Goal: Information Seeking & Learning: Learn about a topic

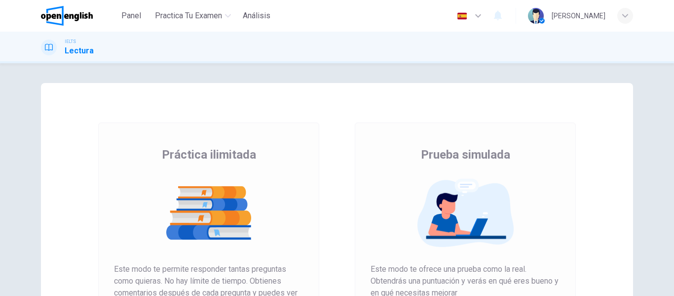
scroll to position [148, 0]
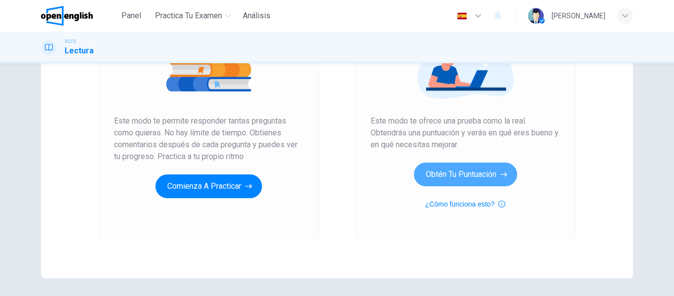
click at [462, 165] on button "Obtén tu puntuación" at bounding box center [465, 174] width 103 height 24
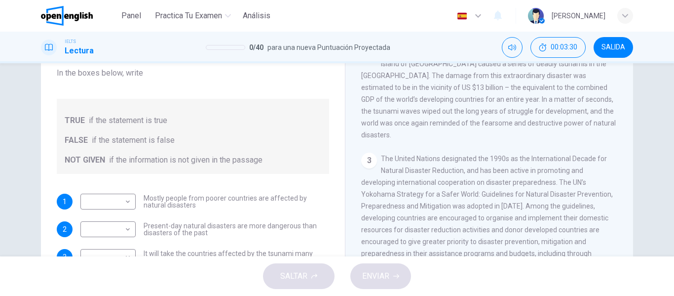
scroll to position [189, 0]
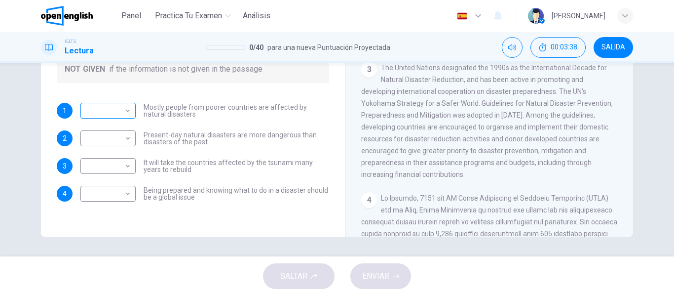
click at [119, 112] on body "This site uses cookies, as explained in our Privacy Policy . If you agree to th…" at bounding box center [337, 148] width 674 height 296
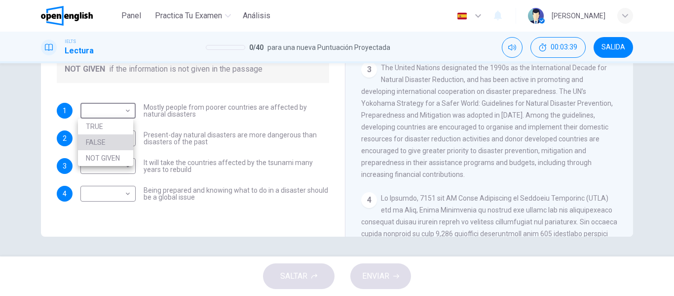
click at [108, 147] on li "FALSE" at bounding box center [105, 142] width 55 height 16
type input "*****"
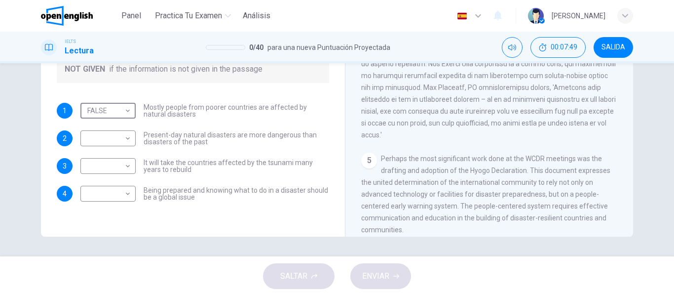
scroll to position [608, 0]
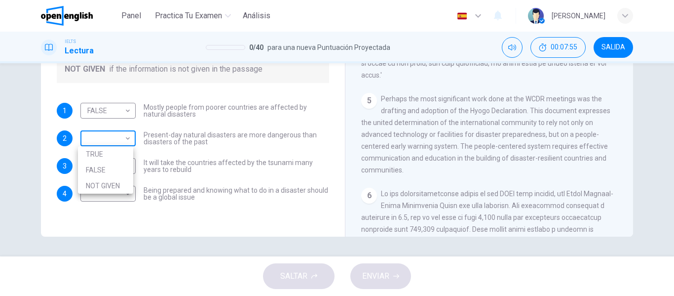
click at [119, 141] on body "This site uses cookies, as explained in our Privacy Policy . If you agree to th…" at bounding box center [337, 148] width 674 height 296
click at [101, 168] on li "FALSE" at bounding box center [105, 170] width 55 height 16
type input "*****"
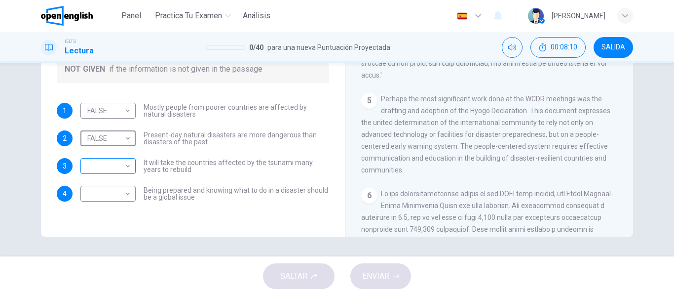
click at [100, 171] on body "This site uses cookies, as explained in our Privacy Policy . If you agree to th…" at bounding box center [337, 148] width 674 height 296
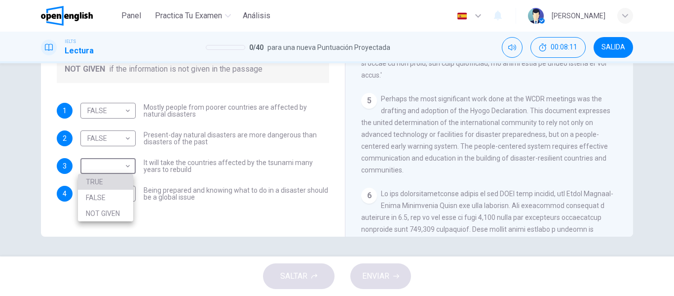
click at [95, 180] on li "TRUE" at bounding box center [105, 182] width 55 height 16
type input "****"
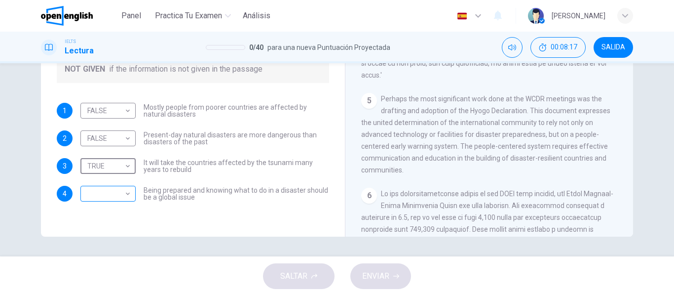
click at [104, 194] on body "This site uses cookies, as explained in our Privacy Policy . If you agree to th…" at bounding box center [337, 148] width 674 height 296
click at [101, 209] on li "TRUE" at bounding box center [105, 209] width 55 height 16
type input "****"
click at [371, 279] on span "ENVIAR" at bounding box center [375, 276] width 27 height 14
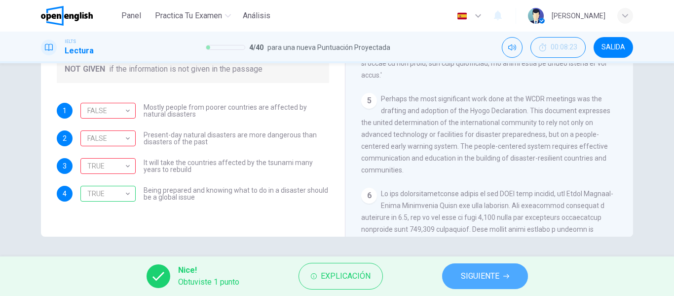
click at [479, 282] on span "SIGUIENTE" at bounding box center [480, 276] width 38 height 14
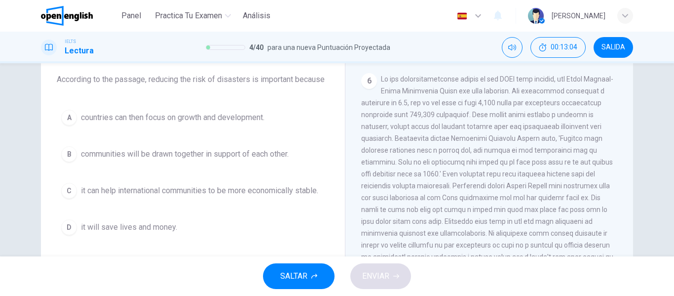
scroll to position [91, 0]
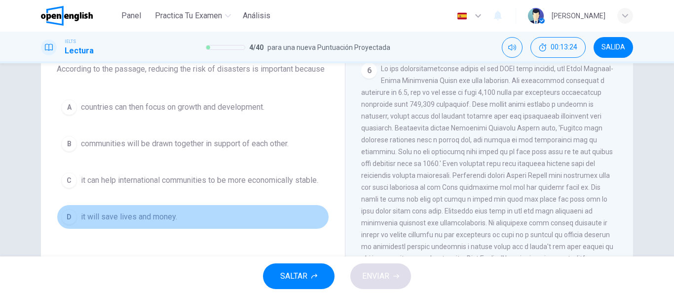
click at [161, 218] on span "it will save lives and money." at bounding box center [129, 217] width 96 height 12
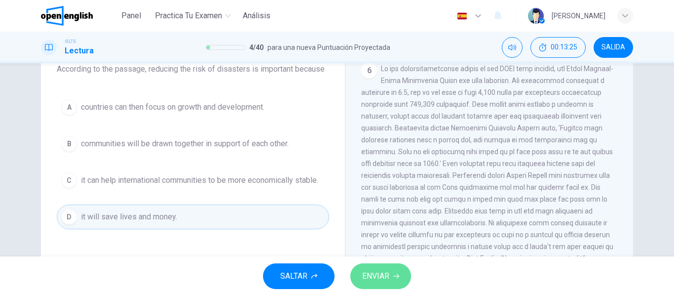
click at [387, 273] on span "ENVIAR" at bounding box center [375, 276] width 27 height 14
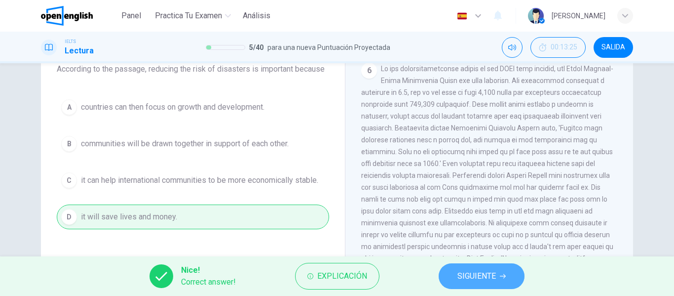
click at [469, 266] on button "SIGUIENTE" at bounding box center [482, 276] width 86 height 26
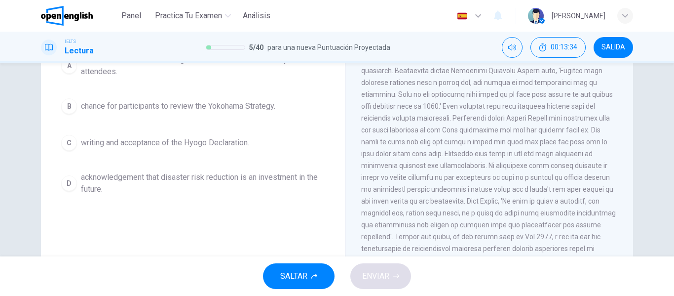
scroll to position [99, 0]
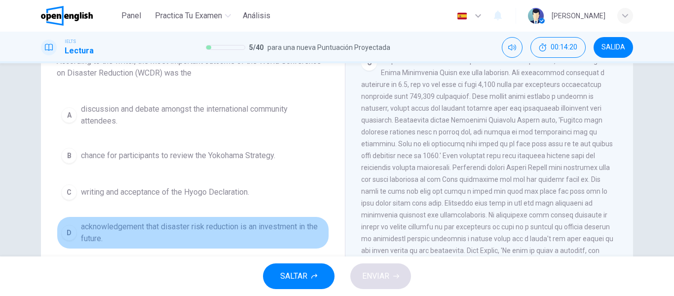
click at [200, 222] on span "acknowledgement that disaster risk reduction is an investment in the future." at bounding box center [203, 233] width 244 height 24
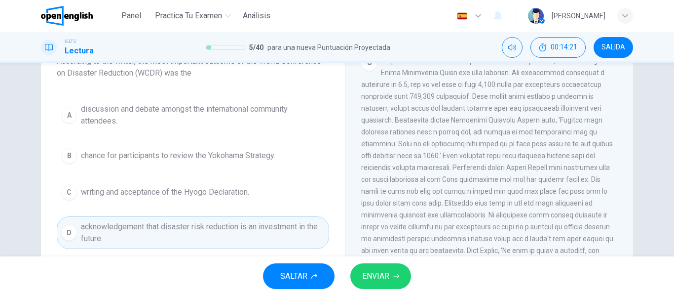
click at [387, 270] on span "ENVIAR" at bounding box center [375, 276] width 27 height 14
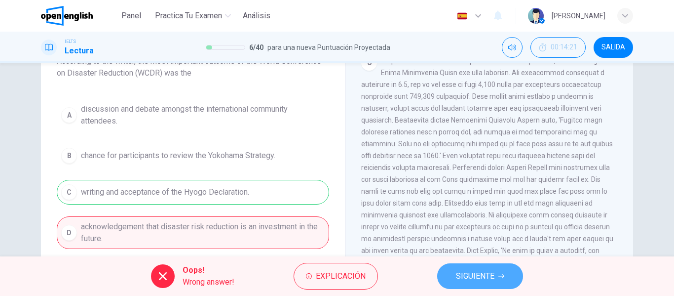
click at [488, 267] on button "SIGUIENTE" at bounding box center [480, 276] width 86 height 26
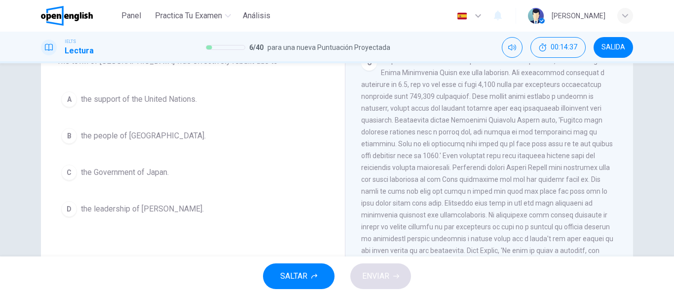
click at [162, 101] on span "the support of the United Nations." at bounding box center [139, 99] width 116 height 12
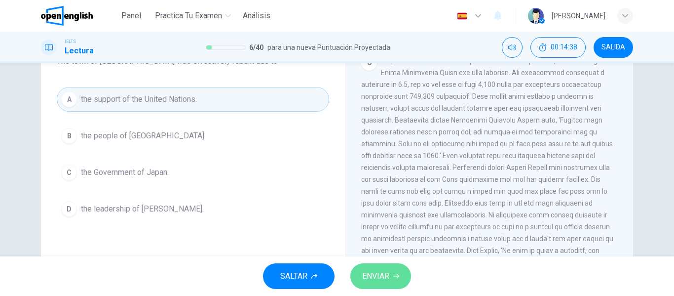
click at [382, 272] on span "ENVIAR" at bounding box center [375, 276] width 27 height 14
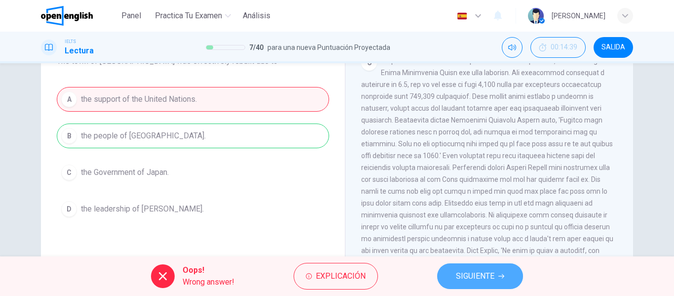
click at [479, 277] on span "SIGUIENTE" at bounding box center [475, 276] width 38 height 14
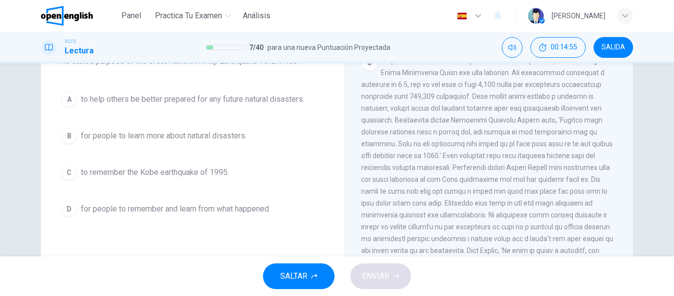
click at [208, 171] on span "to remember the Kobe earthquake of 1995." at bounding box center [155, 172] width 148 height 12
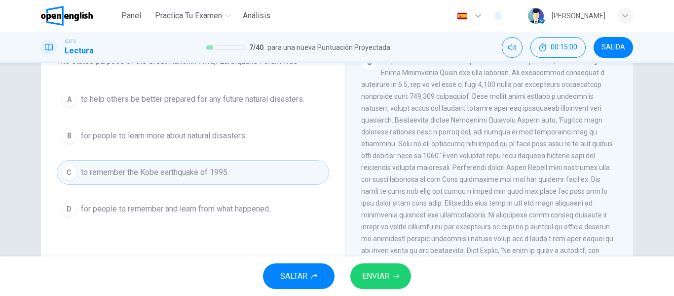
click at [370, 283] on button "ENVIAR" at bounding box center [380, 276] width 61 height 26
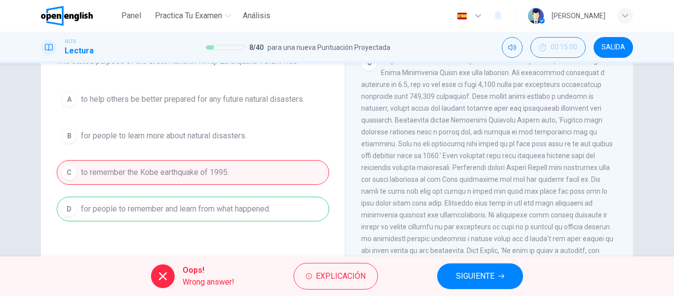
click at [471, 263] on button "SIGUIENTE" at bounding box center [480, 276] width 86 height 26
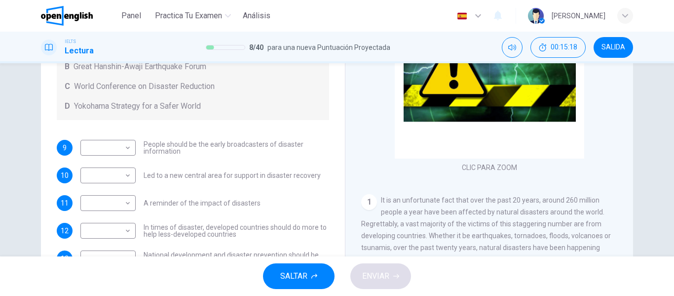
scroll to position [189, 0]
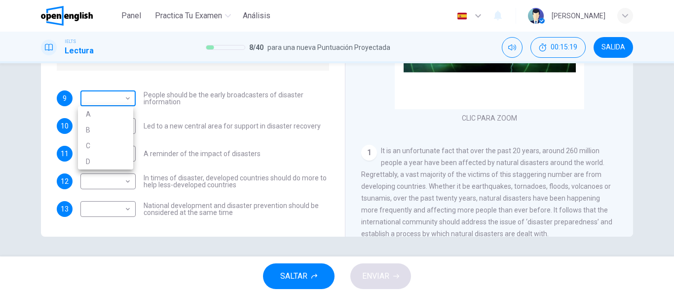
click at [121, 103] on body "This site uses cookies, as explained in our Privacy Policy . If you agree to th…" at bounding box center [337, 148] width 674 height 296
click at [315, 94] on div at bounding box center [337, 148] width 674 height 296
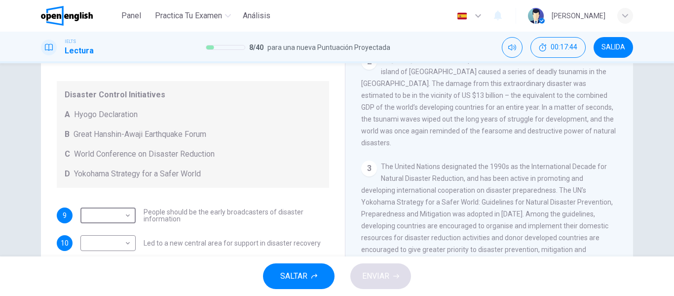
scroll to position [68, 0]
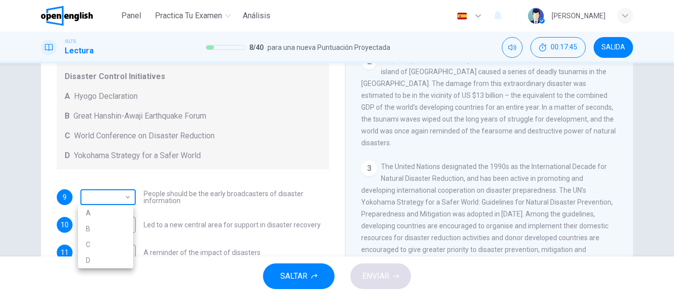
click at [106, 201] on body "This site uses cookies, as explained in our Privacy Policy . If you agree to th…" at bounding box center [337, 148] width 674 height 296
click at [97, 209] on li "A" at bounding box center [105, 213] width 55 height 16
type input "*"
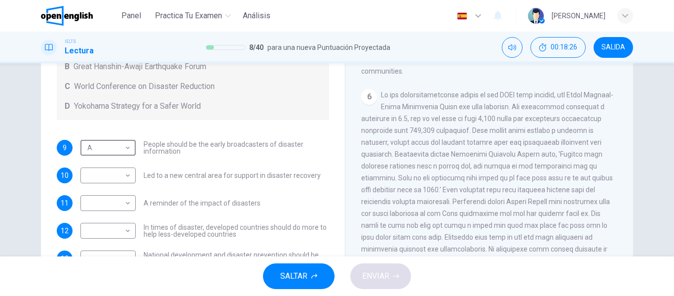
scroll to position [18, 0]
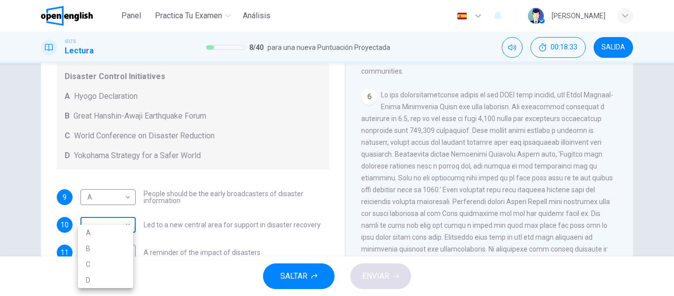
click at [110, 224] on body "This site uses cookies, as explained in our Privacy Policy . If you agree to th…" at bounding box center [337, 148] width 674 height 296
click at [92, 265] on li "C" at bounding box center [105, 264] width 55 height 16
type input "*"
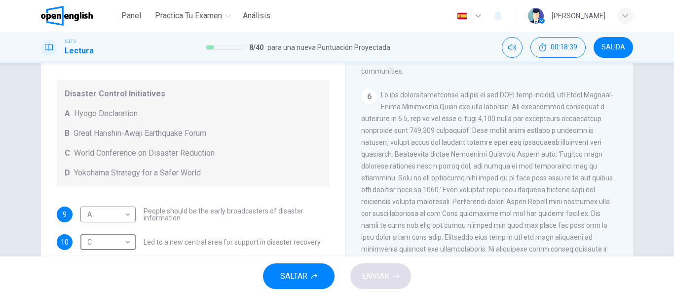
scroll to position [0, 0]
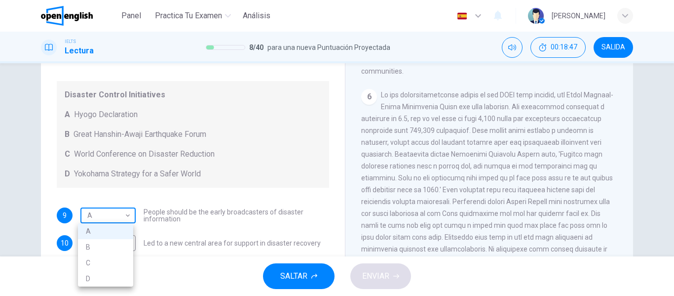
click at [102, 216] on body "This site uses cookies, as explained in our Privacy Policy . If you agree to th…" at bounding box center [337, 148] width 674 height 296
click at [96, 276] on li "D" at bounding box center [105, 278] width 55 height 16
type input "*"
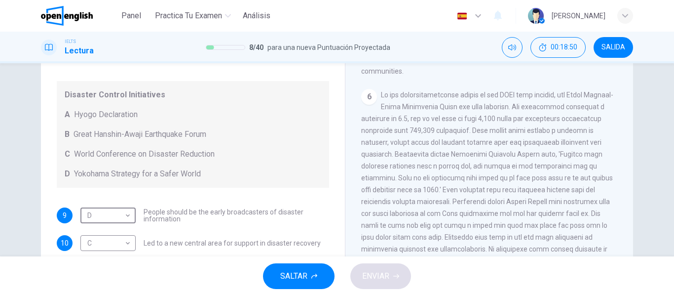
click at [247, 183] on div "Disaster Control Initiatives A Hyogo Declaration B Great Hanshin-Awaji Earthqua…" at bounding box center [193, 134] width 272 height 107
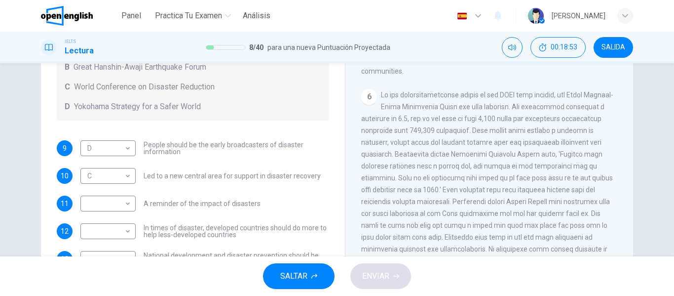
scroll to position [68, 0]
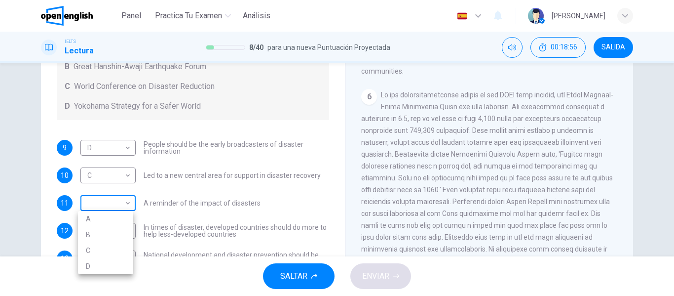
click at [95, 204] on body "This site uses cookies, as explained in our Privacy Policy . If you agree to th…" at bounding box center [337, 148] width 674 height 296
click at [116, 218] on li "A" at bounding box center [105, 219] width 55 height 16
type input "*"
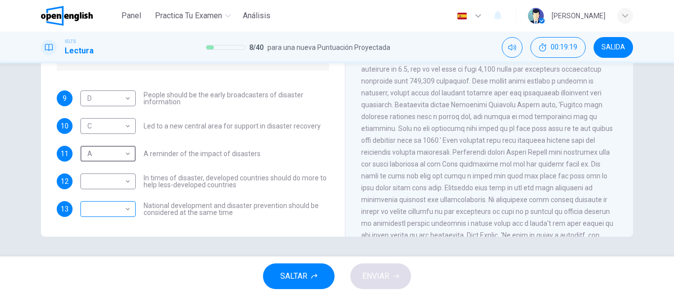
click at [122, 207] on body "This site uses cookies, as explained in our Privacy Policy . If you agree to th…" at bounding box center [337, 148] width 674 height 296
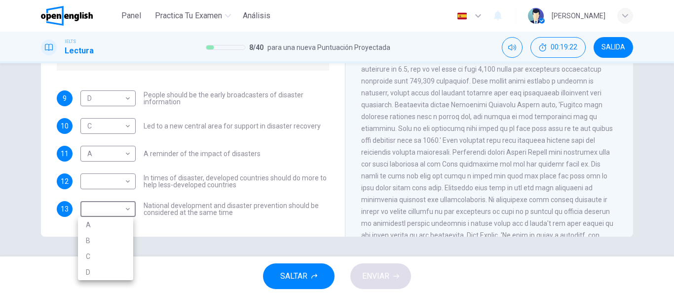
click at [229, 173] on div at bounding box center [337, 148] width 674 height 296
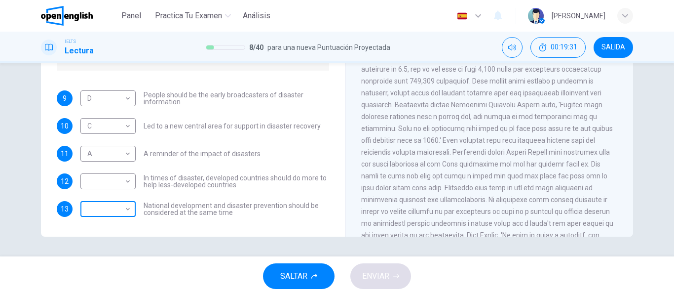
click at [103, 206] on body "This site uses cookies, as explained in our Privacy Policy . If you agree to th…" at bounding box center [337, 148] width 674 height 296
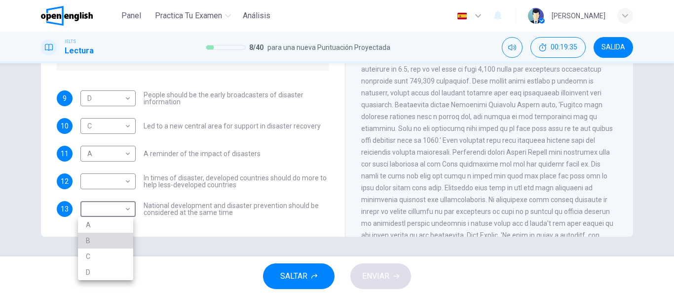
click at [109, 241] on li "B" at bounding box center [105, 240] width 55 height 16
type input "*"
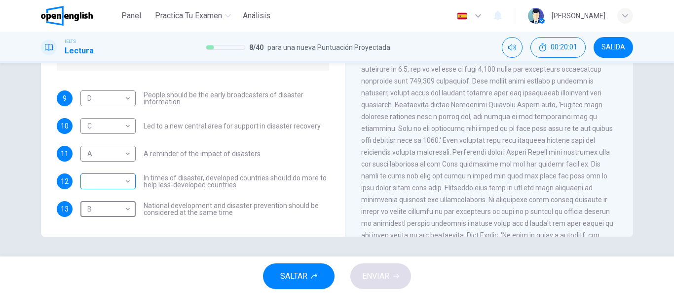
click at [121, 187] on body "This site uses cookies, as explained in our Privacy Policy . If you agree to th…" at bounding box center [337, 148] width 674 height 296
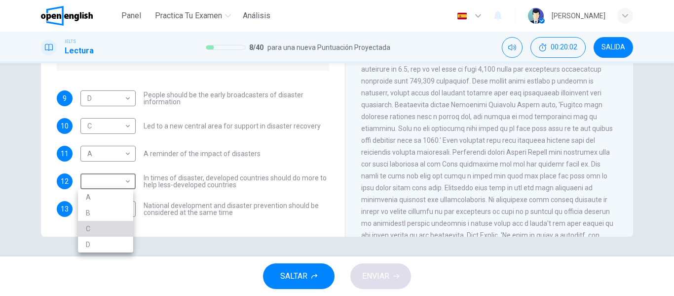
click at [106, 227] on li "C" at bounding box center [105, 229] width 55 height 16
type input "*"
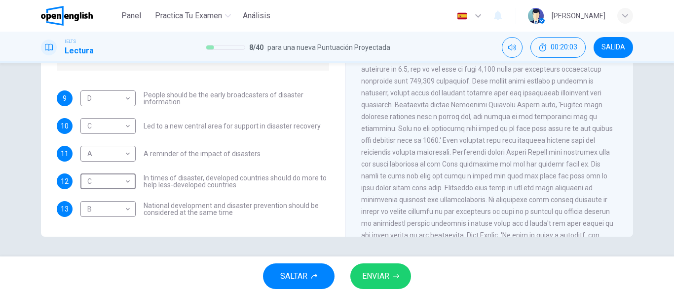
click at [402, 279] on button "ENVIAR" at bounding box center [380, 276] width 61 height 26
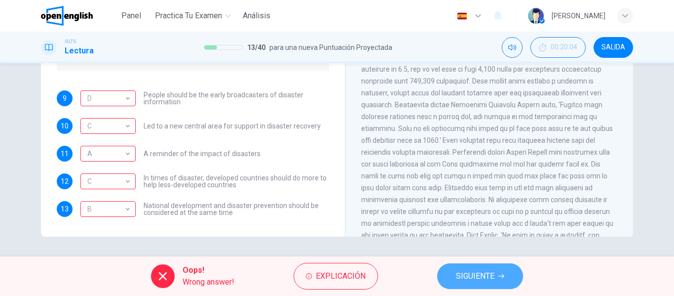
click at [505, 279] on button "SIGUIENTE" at bounding box center [480, 276] width 86 height 26
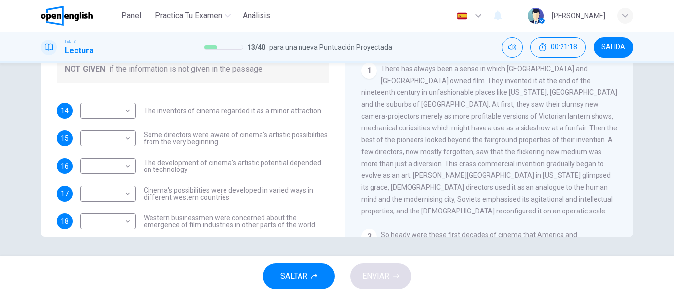
scroll to position [99, 0]
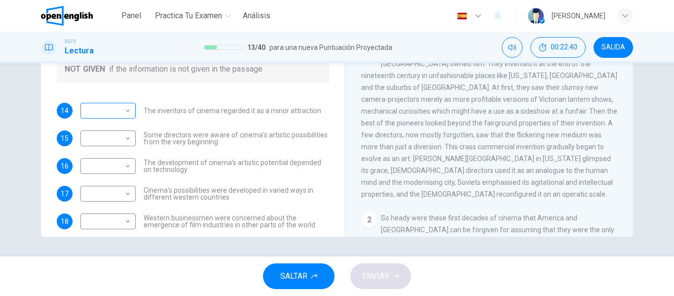
click at [117, 108] on body "This site uses cookies, as explained in our Privacy Policy . If you agree to th…" at bounding box center [337, 148] width 674 height 296
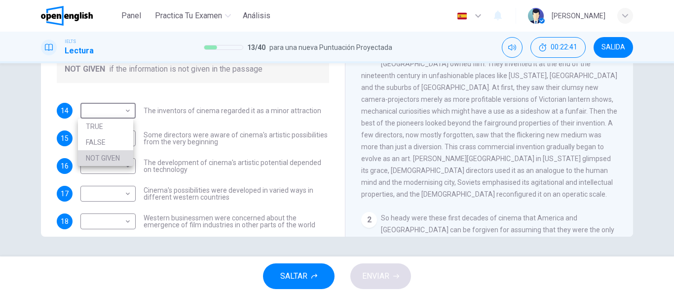
click at [119, 161] on li "NOT GIVEN" at bounding box center [105, 158] width 55 height 16
type input "*********"
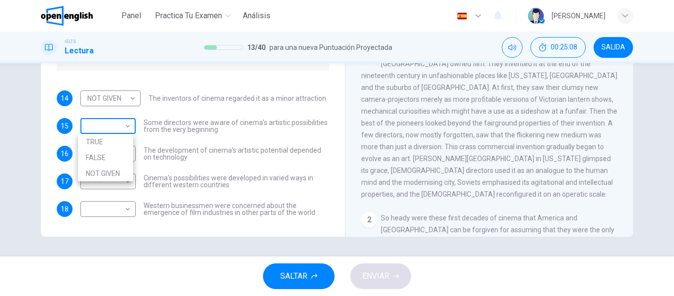
click at [99, 122] on body "This site uses cookies, as explained in our Privacy Policy . If you agree to th…" at bounding box center [337, 148] width 674 height 296
click at [112, 168] on li "NOT GIVEN" at bounding box center [105, 173] width 55 height 16
type input "*********"
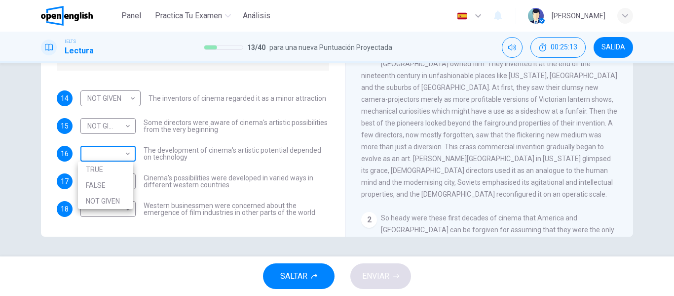
click at [115, 153] on body "This site uses cookies, as explained in our Privacy Policy . If you agree to th…" at bounding box center [337, 148] width 674 height 296
click at [105, 171] on li "TRUE" at bounding box center [105, 169] width 55 height 16
type input "****"
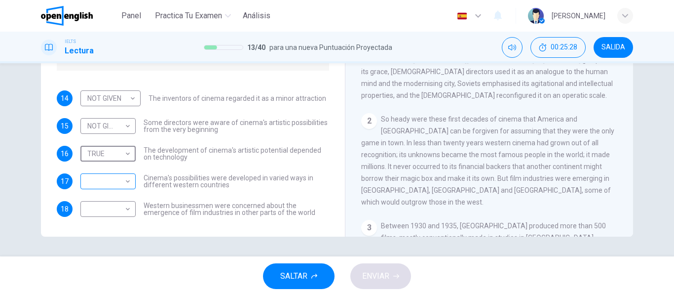
click at [92, 179] on body "This site uses cookies, as explained in our Privacy Policy . If you agree to th…" at bounding box center [337, 148] width 674 height 296
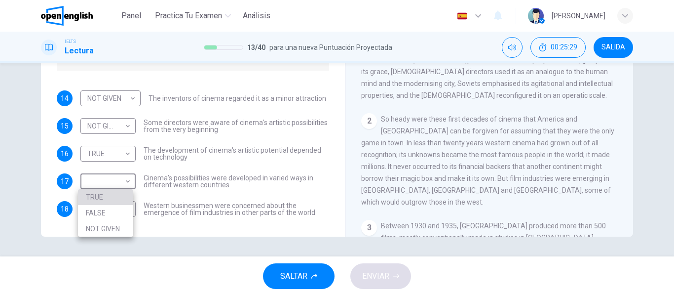
click at [104, 196] on li "TRUE" at bounding box center [105, 197] width 55 height 16
type input "****"
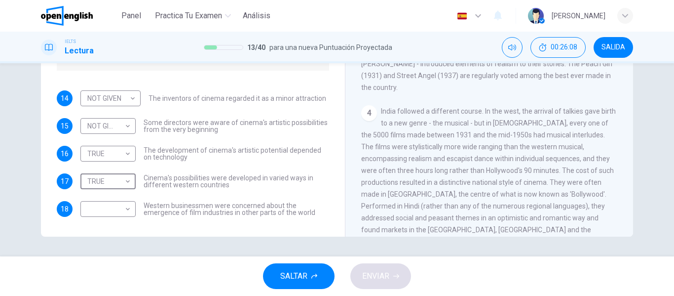
scroll to position [296, 0]
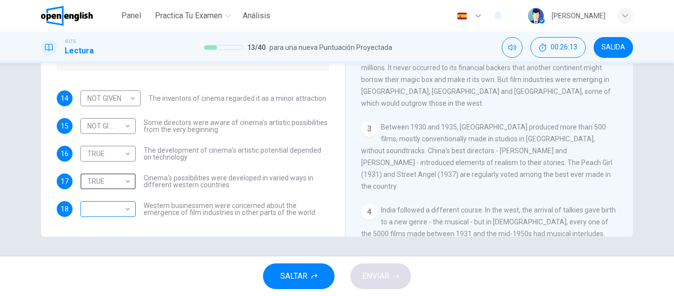
click at [121, 216] on body "This site uses cookies, as explained in our Privacy Policy . If you agree to th…" at bounding box center [337, 148] width 674 height 296
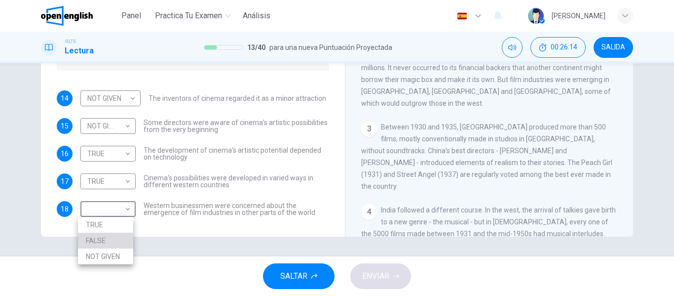
click at [115, 236] on li "FALSE" at bounding box center [105, 240] width 55 height 16
type input "*****"
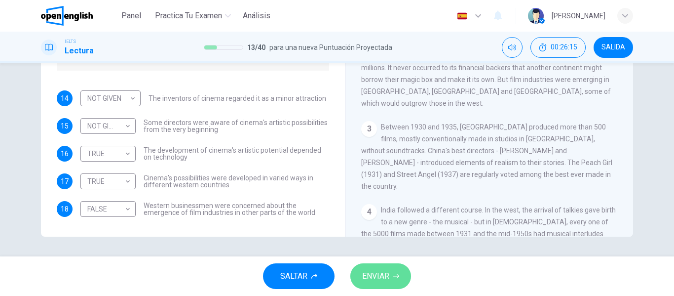
click at [389, 280] on span "ENVIAR" at bounding box center [375, 276] width 27 height 14
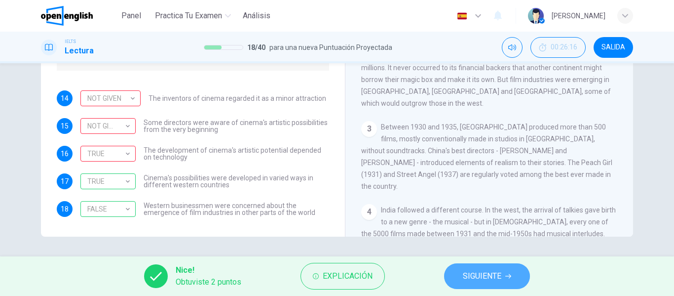
click at [500, 274] on span "SIGUIENTE" at bounding box center [482, 276] width 38 height 14
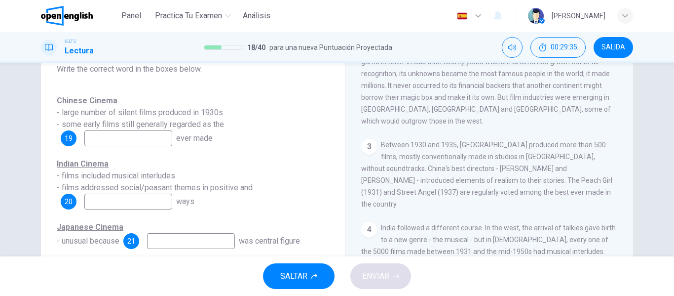
scroll to position [348, 0]
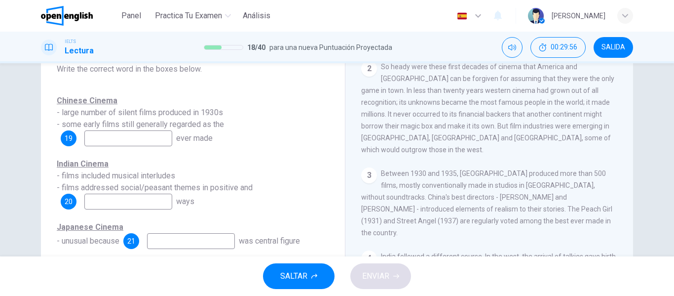
click at [146, 136] on input at bounding box center [128, 138] width 88 height 16
type input "****"
click at [257, 167] on div "Indian Cinema - films included musical interludes - films addressed social/peas…" at bounding box center [193, 183] width 272 height 51
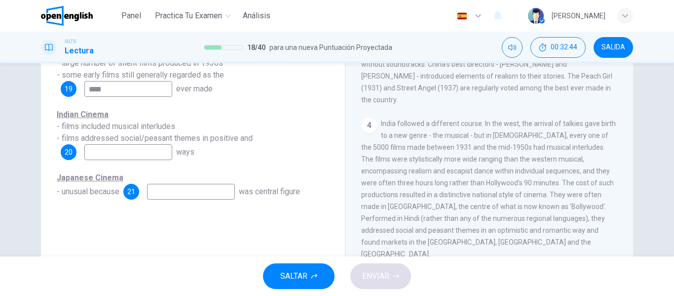
scroll to position [447, 0]
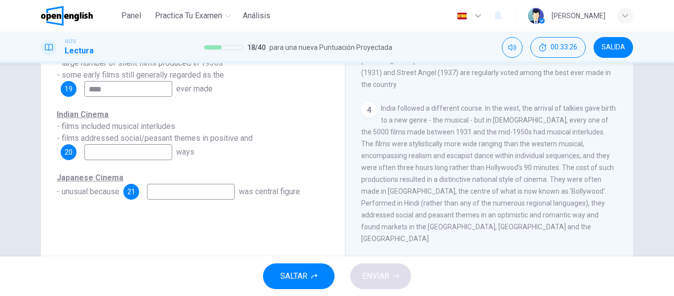
click at [135, 144] on input at bounding box center [128, 152] width 88 height 16
type input "********"
click at [165, 195] on input at bounding box center [191, 192] width 88 height 16
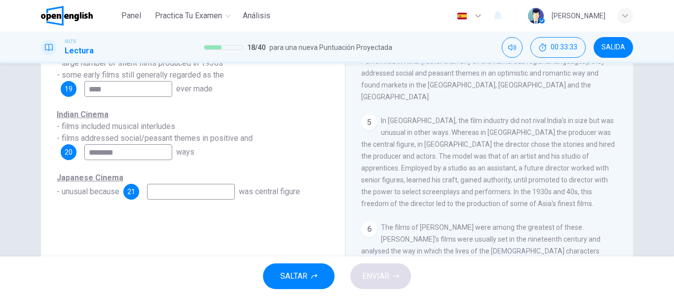
scroll to position [595, 0]
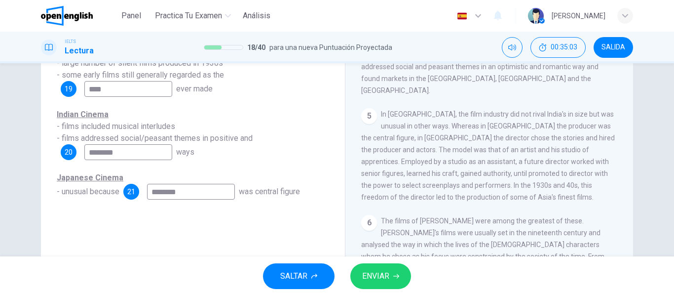
type input "********"
click at [383, 276] on span "ENVIAR" at bounding box center [375, 276] width 27 height 14
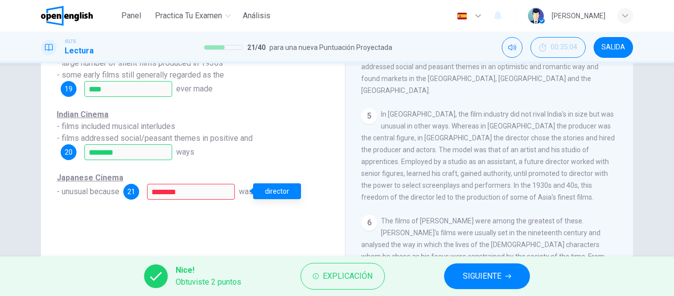
scroll to position [189, 0]
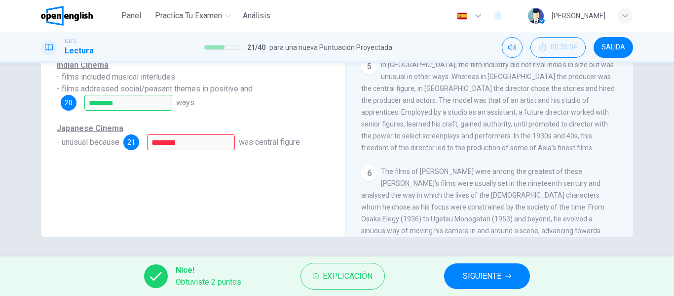
click at [479, 262] on div "Nice! Obtuviste 2 puntos Explicación SIGUIENTE" at bounding box center [337, 275] width 674 height 39
click at [482, 269] on span "SIGUIENTE" at bounding box center [482, 276] width 38 height 14
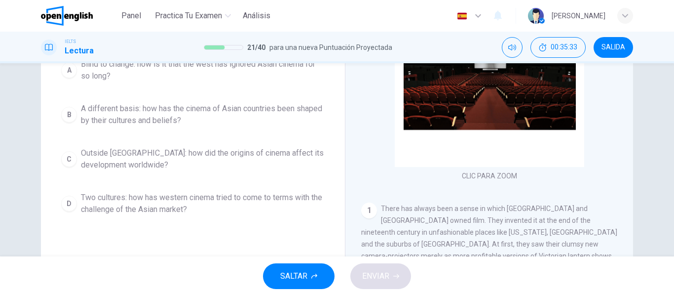
scroll to position [148, 0]
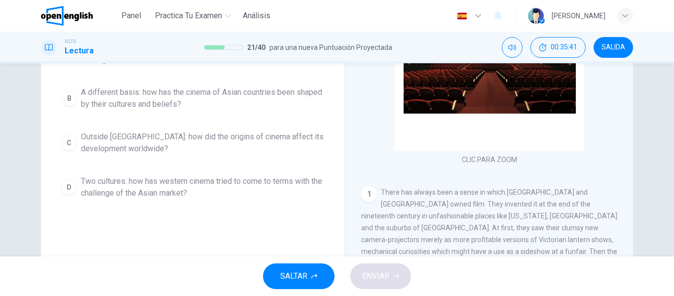
click at [119, 132] on span "Outside [GEOGRAPHIC_DATA]: how did the origins of cinema affect its development…" at bounding box center [203, 143] width 244 height 24
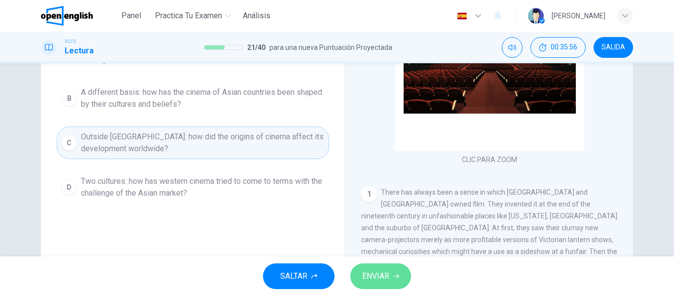
click at [389, 276] on span "ENVIAR" at bounding box center [375, 276] width 27 height 14
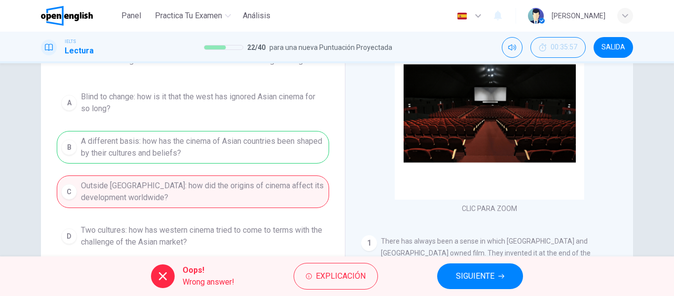
scroll to position [99, 0]
click at [492, 275] on span "SIGUIENTE" at bounding box center [475, 276] width 38 height 14
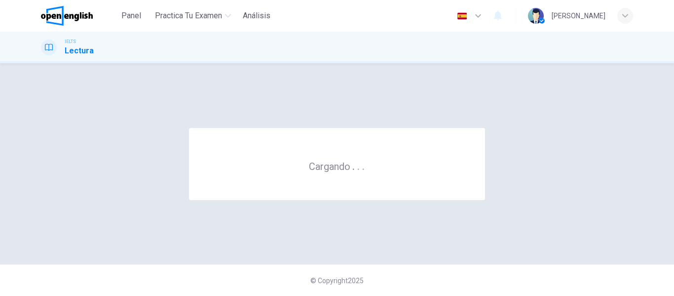
scroll to position [0, 0]
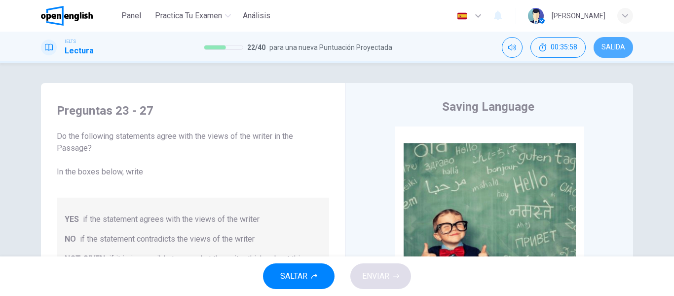
click at [605, 44] on span "SALIDA" at bounding box center [613, 47] width 24 height 8
